Goal: Check status

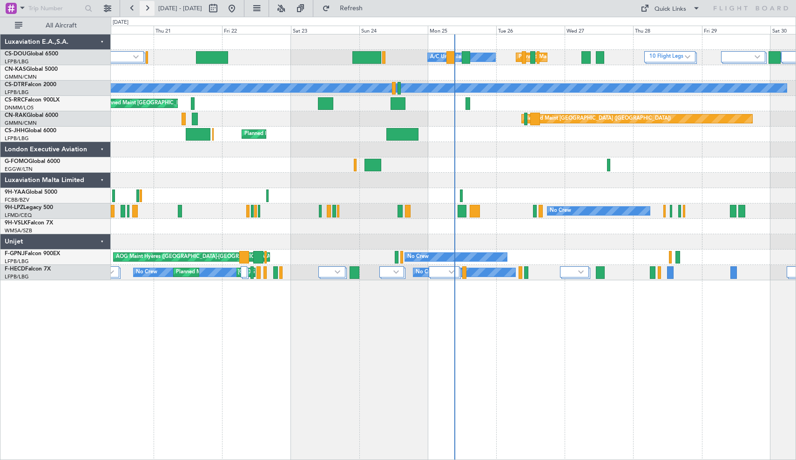
click at [144, 4] on button at bounding box center [147, 8] width 15 height 15
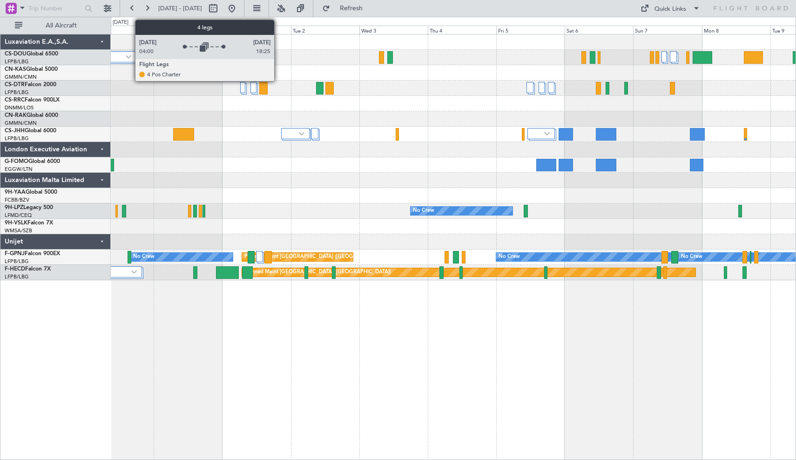
click at [130, 56] on img at bounding box center [129, 57] width 6 height 4
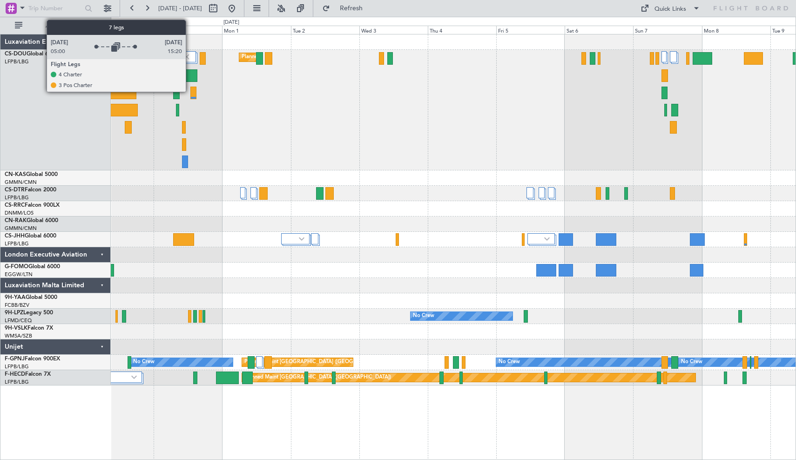
click at [190, 56] on img at bounding box center [187, 57] width 8 height 8
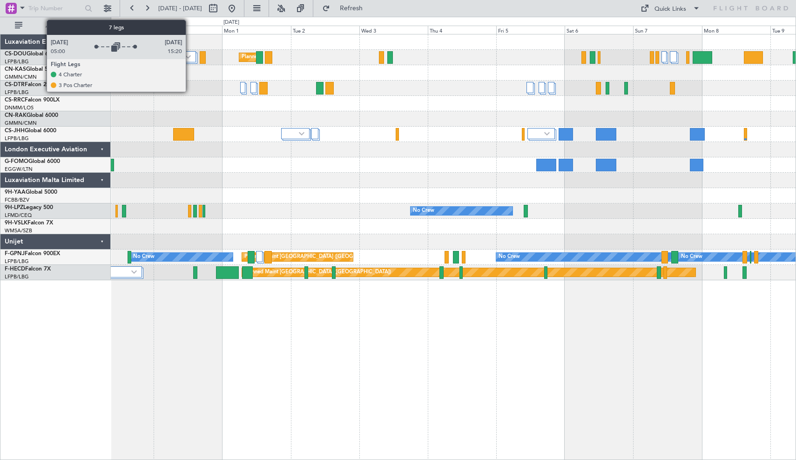
click at [190, 52] on div at bounding box center [182, 56] width 28 height 11
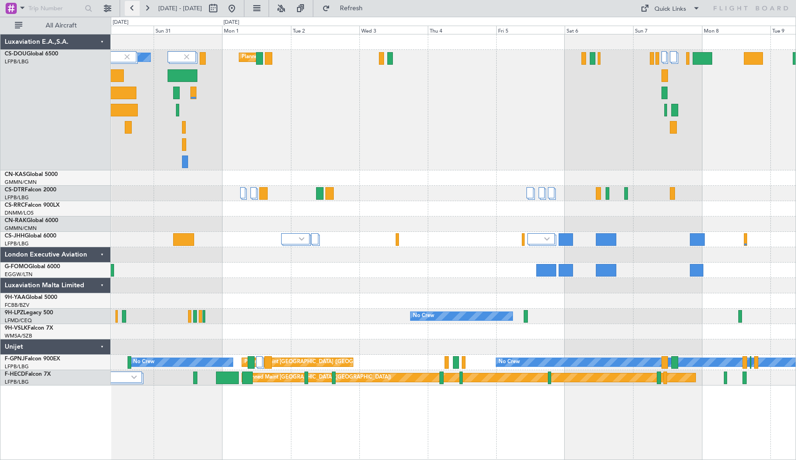
click at [132, 11] on button at bounding box center [132, 8] width 15 height 15
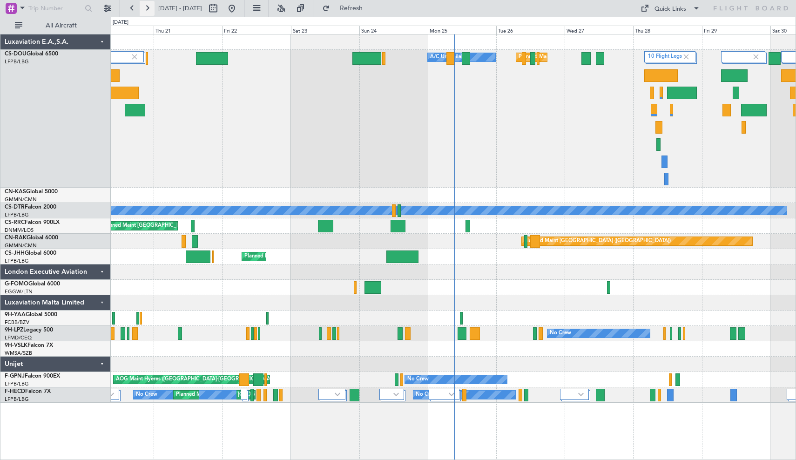
click at [146, 9] on button at bounding box center [147, 8] width 15 height 15
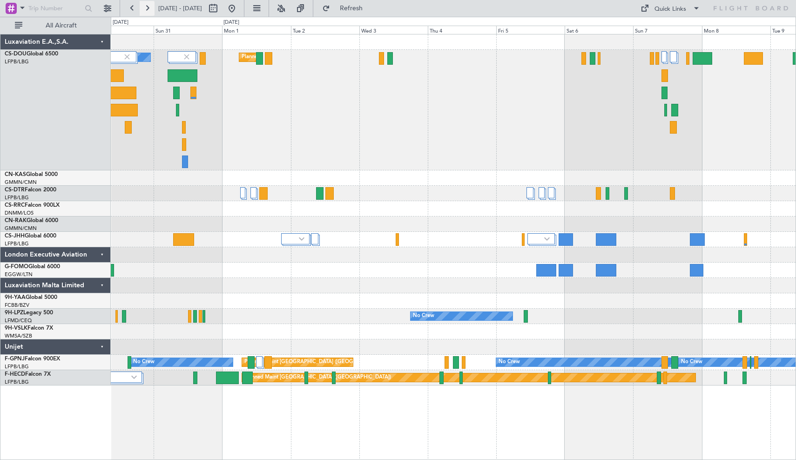
click at [146, 9] on button at bounding box center [147, 8] width 15 height 15
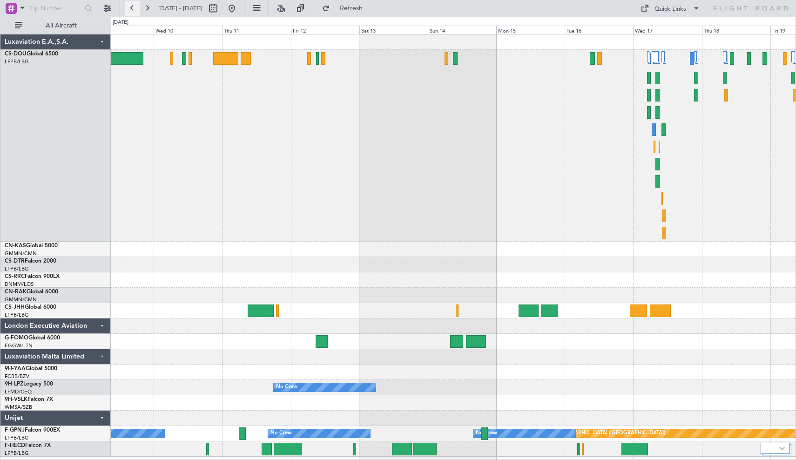
click at [131, 8] on button at bounding box center [132, 8] width 15 height 15
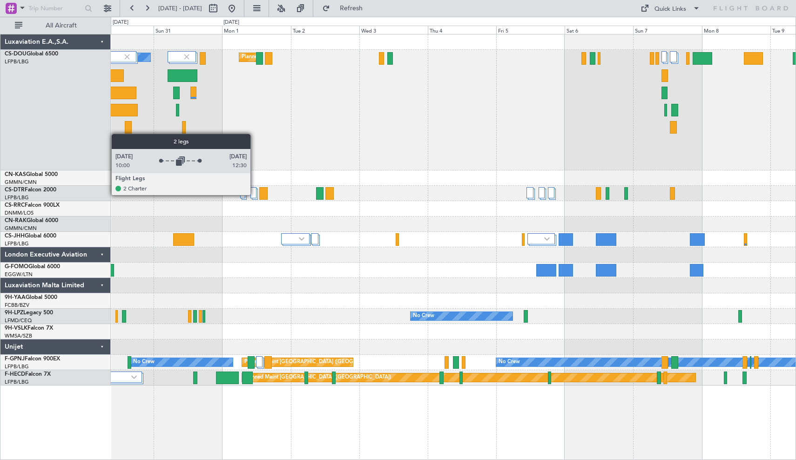
click at [255, 195] on div at bounding box center [254, 192] width 6 height 11
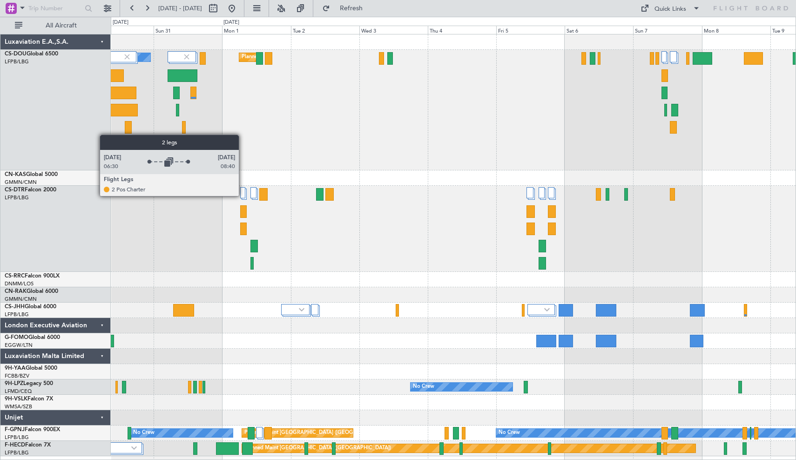
click at [243, 196] on div at bounding box center [242, 192] width 5 height 11
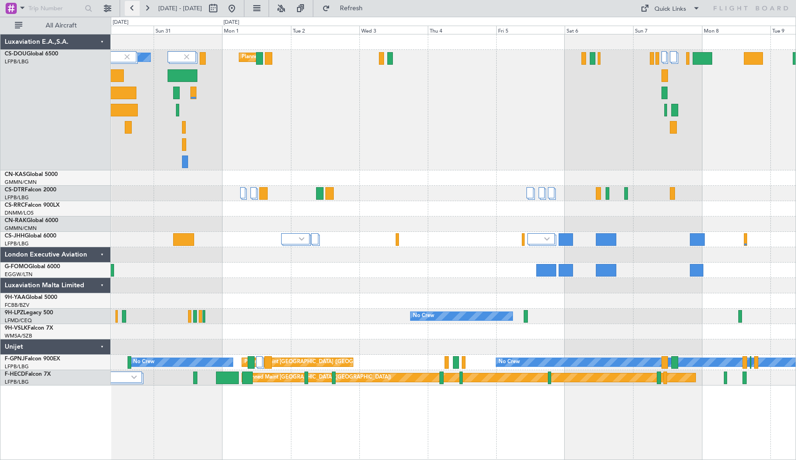
click at [132, 9] on button at bounding box center [132, 8] width 15 height 15
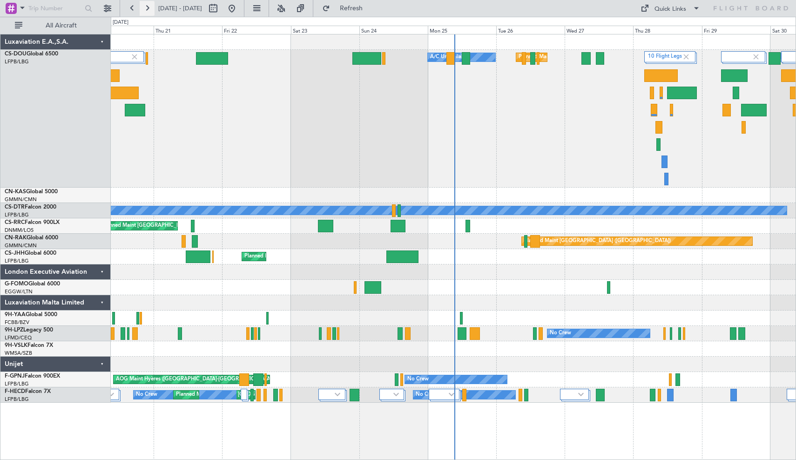
click at [147, 7] on button at bounding box center [147, 8] width 15 height 15
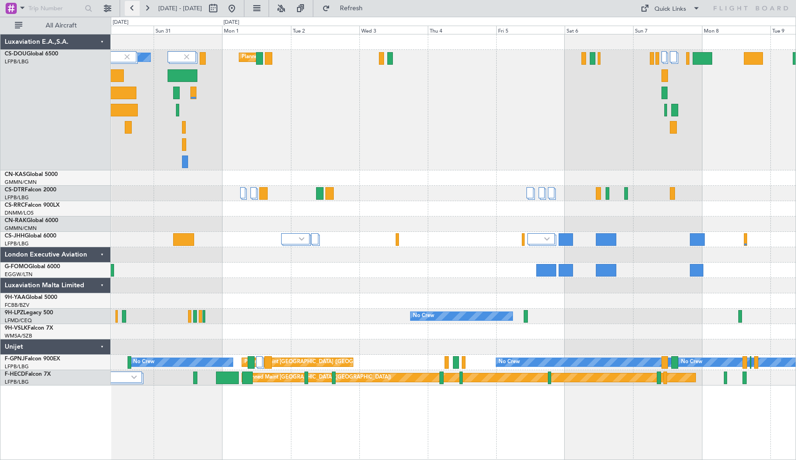
click at [129, 8] on button at bounding box center [132, 8] width 15 height 15
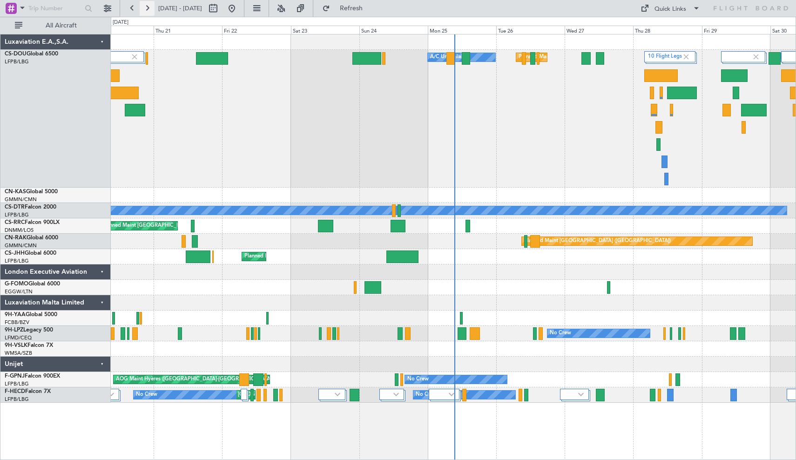
click at [146, 9] on button at bounding box center [147, 8] width 15 height 15
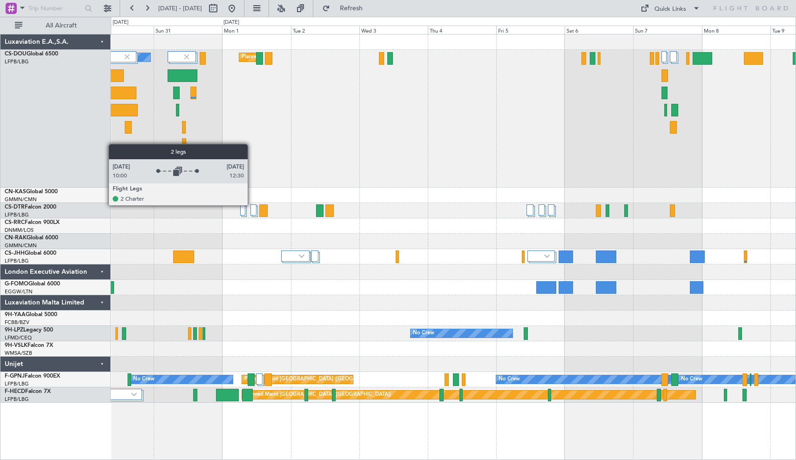
click at [252, 205] on div at bounding box center [254, 209] width 6 height 11
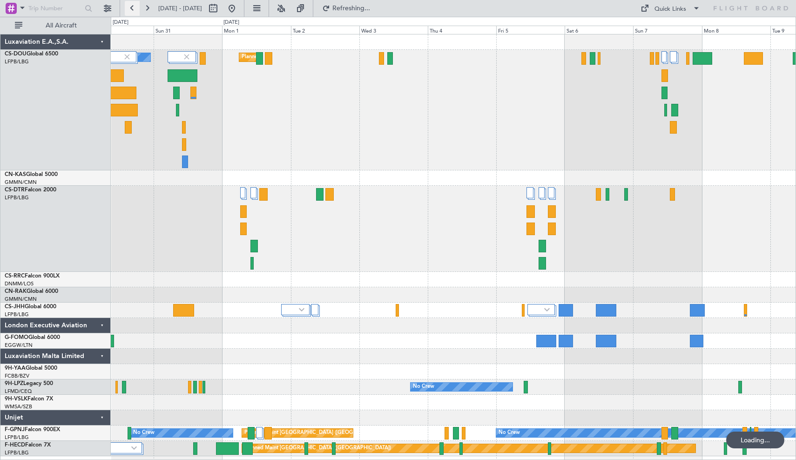
click at [132, 10] on button at bounding box center [132, 8] width 15 height 15
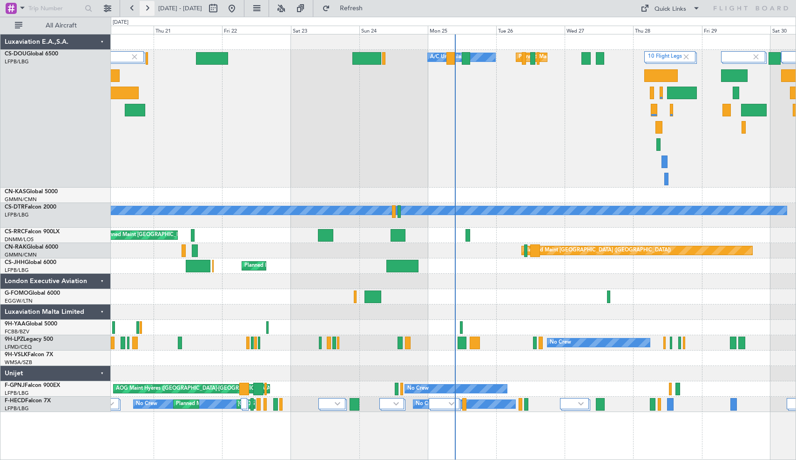
click at [147, 9] on button at bounding box center [147, 8] width 15 height 15
